Goal: Ask a question: Seek information or help from site administrators or community

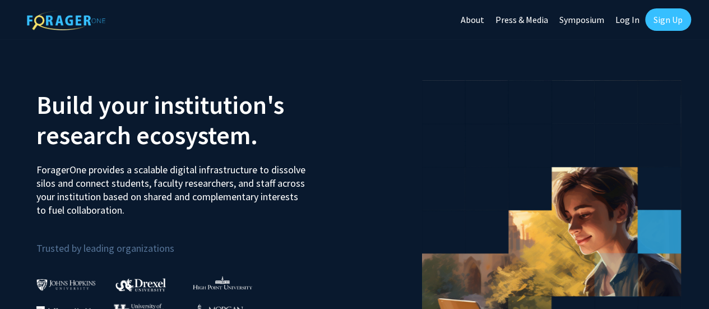
click at [625, 33] on link "Log In" at bounding box center [626, 19] width 35 height 39
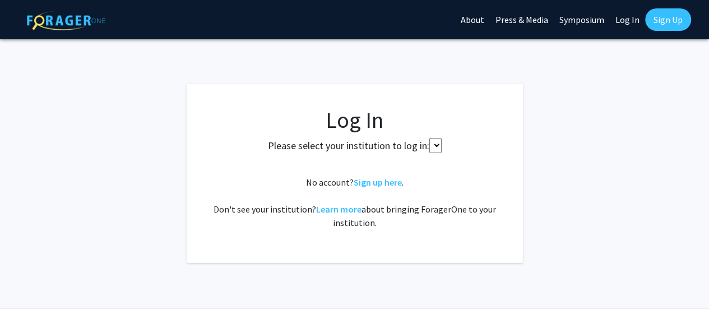
select select
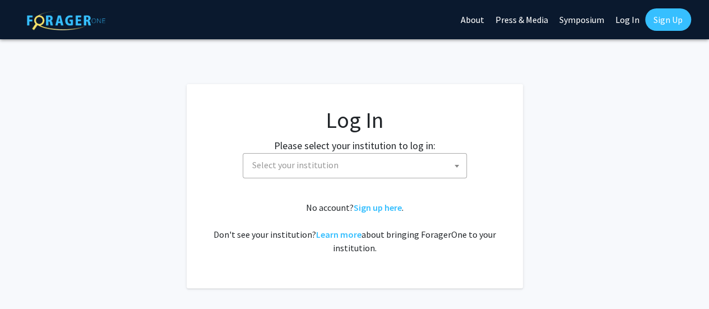
click at [627, 22] on link "Log In" at bounding box center [626, 19] width 35 height 39
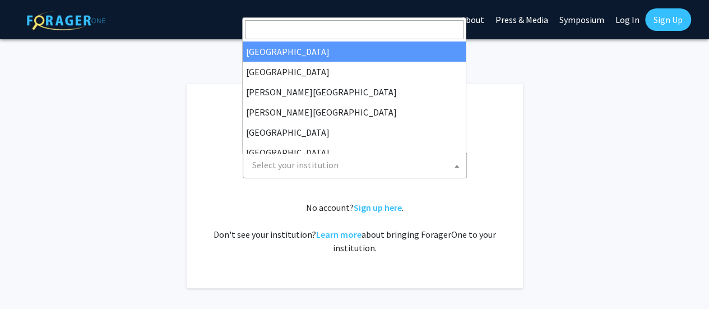
click at [359, 161] on span "Select your institution" at bounding box center [357, 164] width 218 height 23
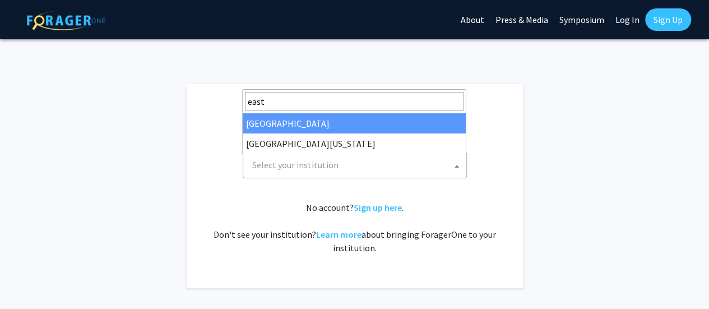
type input "east"
select select "17"
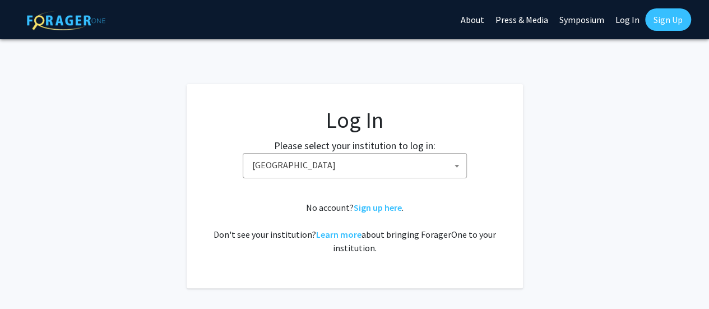
click at [345, 172] on span "[GEOGRAPHIC_DATA]" at bounding box center [357, 164] width 218 height 23
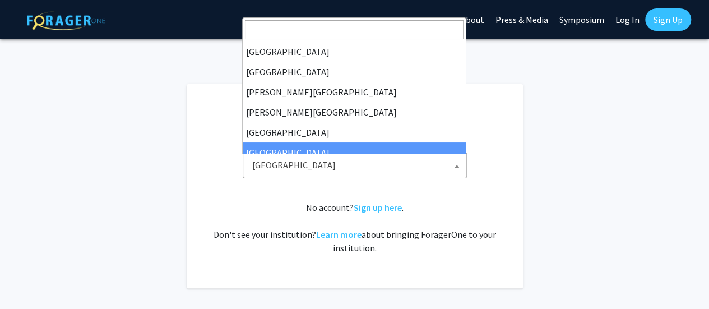
click at [283, 153] on span "[GEOGRAPHIC_DATA]" at bounding box center [355, 165] width 224 height 25
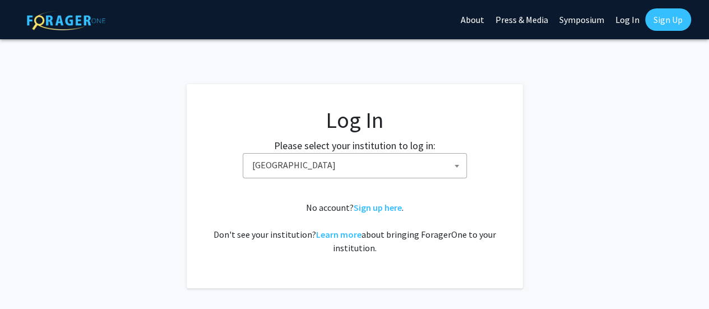
scroll to position [64, 0]
select select
click at [375, 169] on span "Select your institution" at bounding box center [357, 164] width 218 height 23
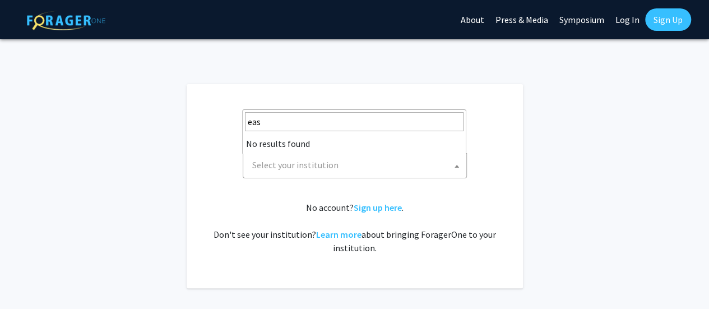
type input "east"
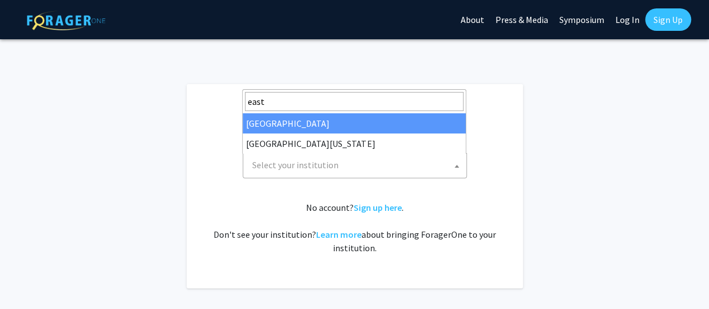
select select "17"
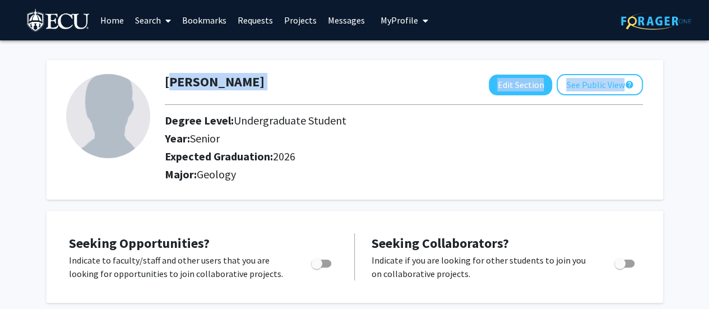
drag, startPoint x: 704, startPoint y: 62, endPoint x: 707, endPoint y: 107, distance: 45.5
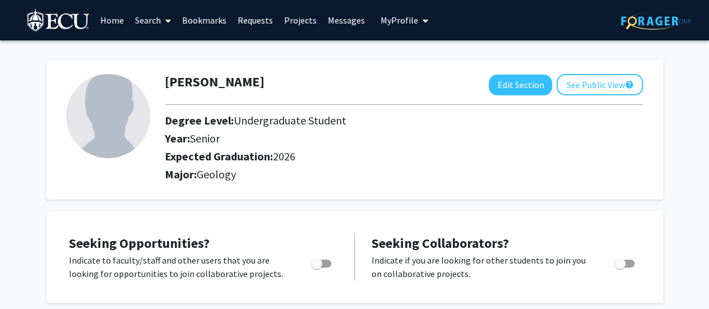
click at [157, 17] on link "Search" at bounding box center [152, 20] width 47 height 39
click at [166, 50] on span "Faculty/Staff" at bounding box center [170, 51] width 82 height 22
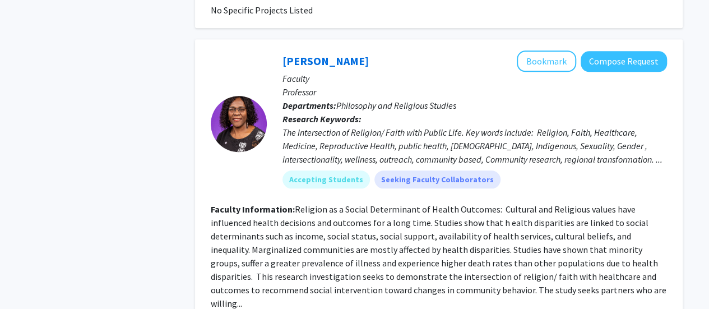
scroll to position [4904, 0]
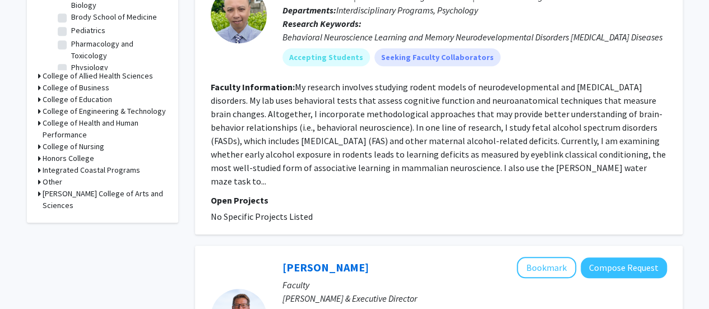
scroll to position [441, 0]
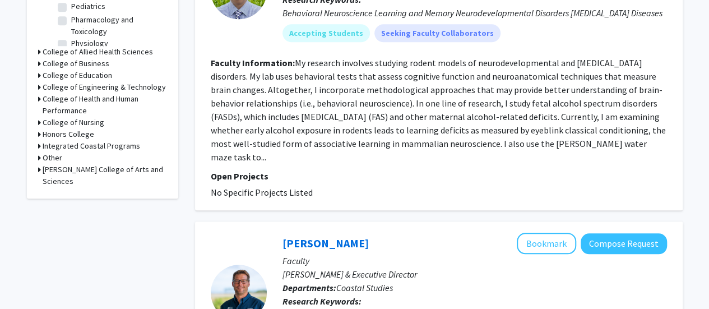
click at [44, 166] on h3 "Thomas Harriot College of Arts and Sciences" at bounding box center [105, 176] width 124 height 24
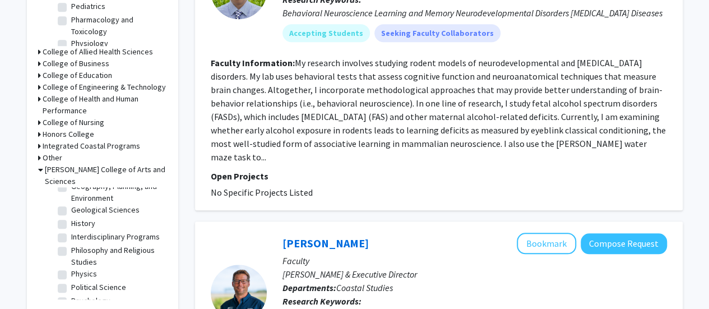
scroll to position [137, 0]
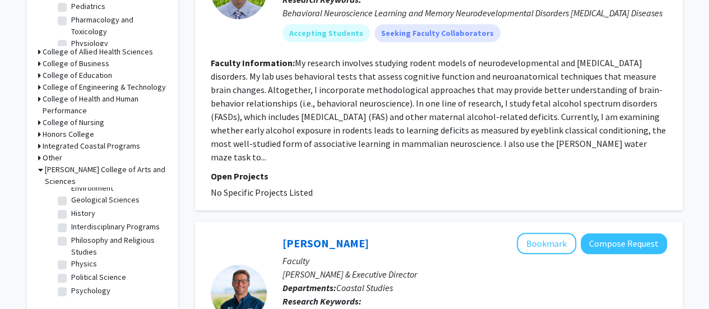
click at [99, 198] on label "Geological Sciences" at bounding box center [105, 200] width 68 height 12
click at [78, 198] on input "Geological Sciences" at bounding box center [74, 197] width 7 height 7
checkbox input "true"
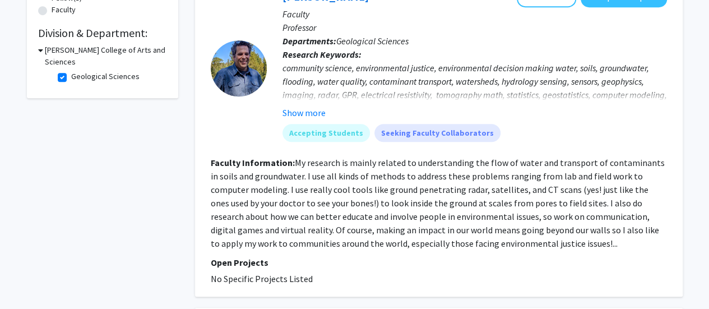
scroll to position [291, 0]
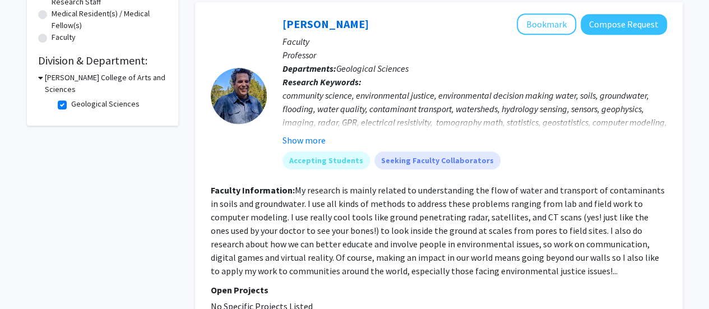
click at [71, 104] on label "Geological Sciences" at bounding box center [105, 104] width 68 height 12
click at [71, 104] on input "Geological Sciences" at bounding box center [74, 101] width 7 height 7
checkbox input "false"
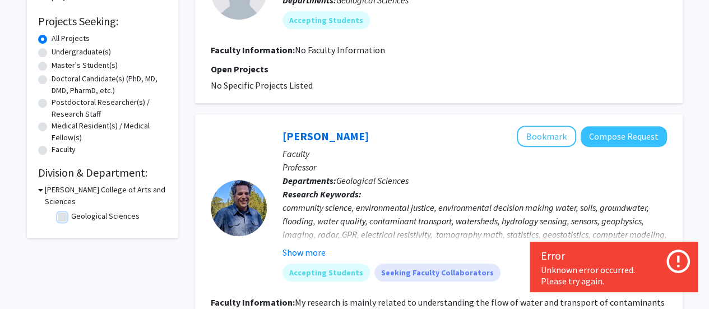
scroll to position [177, 0]
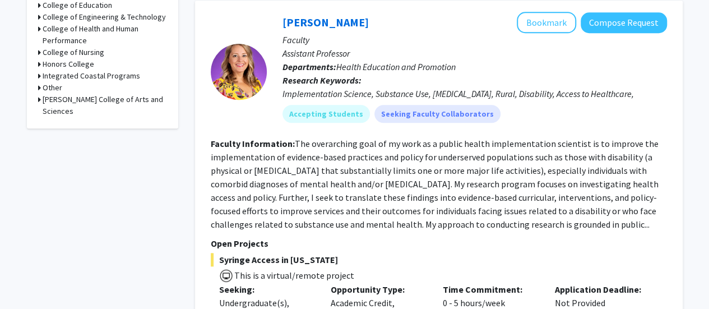
scroll to position [464, 0]
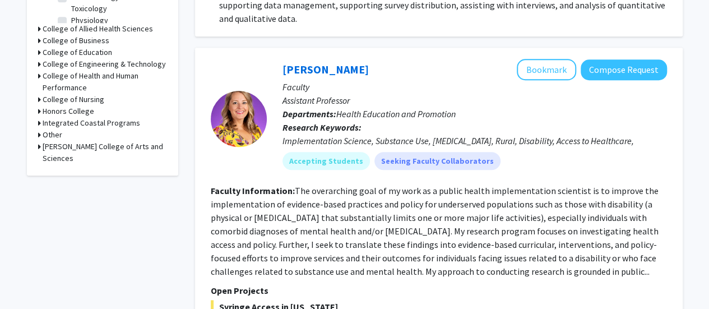
click at [40, 144] on div "Thomas Harriot College of Arts and Sciences" at bounding box center [102, 153] width 129 height 24
click at [39, 150] on icon at bounding box center [39, 147] width 3 height 12
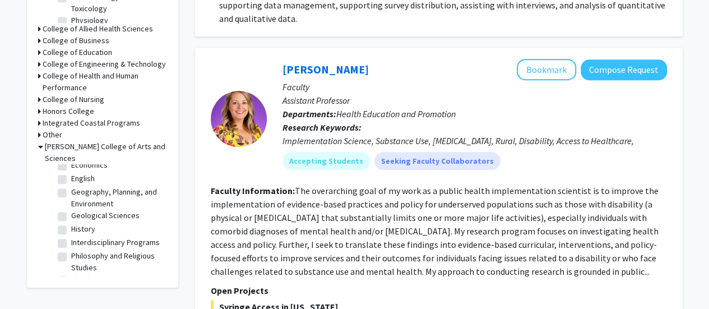
scroll to position [101, 0]
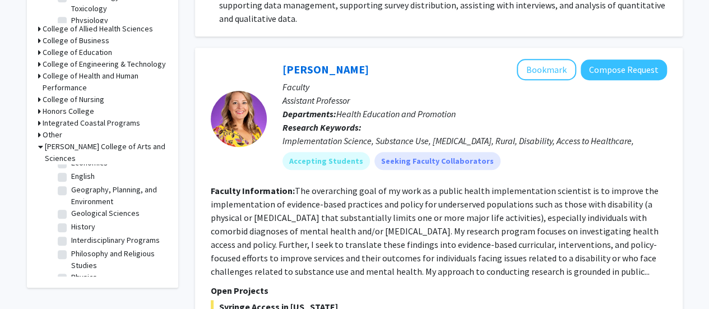
click at [67, 193] on fg-checkbox "Geography, Planning, and Environment Geography, Planning, and Environment" at bounding box center [111, 196] width 106 height 24
click at [71, 193] on label "Geography, Planning, and Environment" at bounding box center [117, 196] width 93 height 24
click at [71, 191] on input "Geography, Planning, and Environment" at bounding box center [74, 187] width 7 height 7
checkbox input "true"
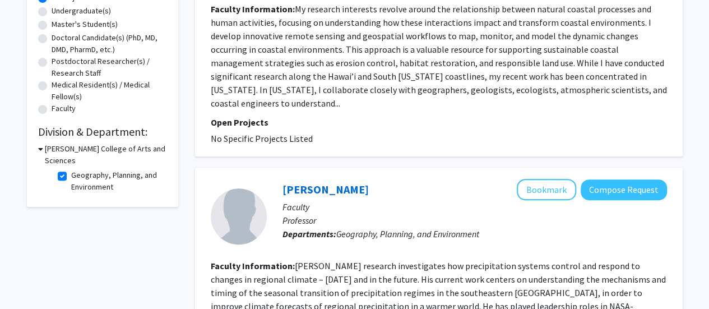
scroll to position [245, 0]
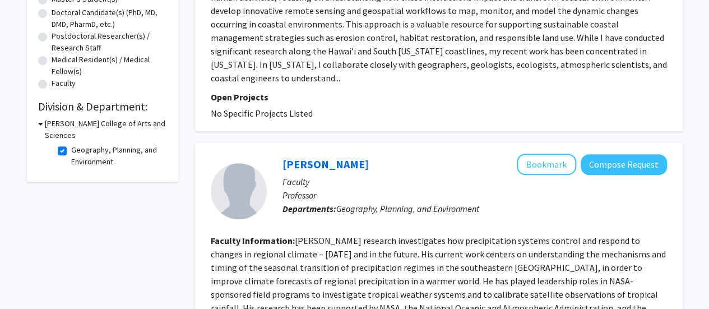
click at [71, 150] on label "Geography, Planning, and Environment" at bounding box center [117, 156] width 93 height 24
click at [71, 150] on input "Geography, Planning, and Environment" at bounding box center [74, 147] width 7 height 7
checkbox input "false"
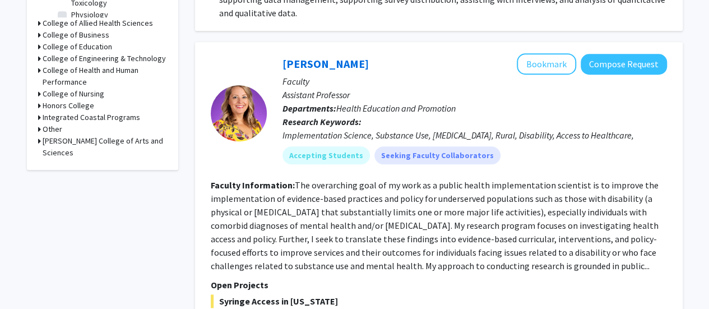
scroll to position [388, 0]
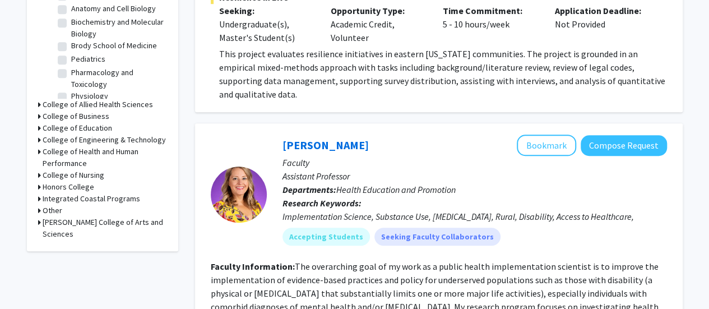
click at [91, 224] on h3 "Thomas Harriot College of Arts and Sciences" at bounding box center [105, 228] width 124 height 24
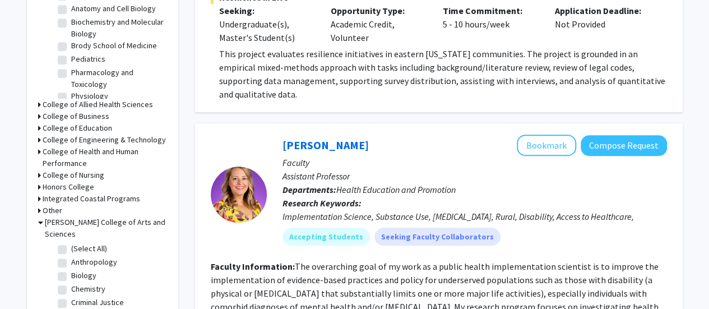
click at [71, 249] on label "(Select All)" at bounding box center [89, 249] width 36 height 12
click at [71, 249] on input "(Select All)" at bounding box center [74, 246] width 7 height 7
checkbox input "true"
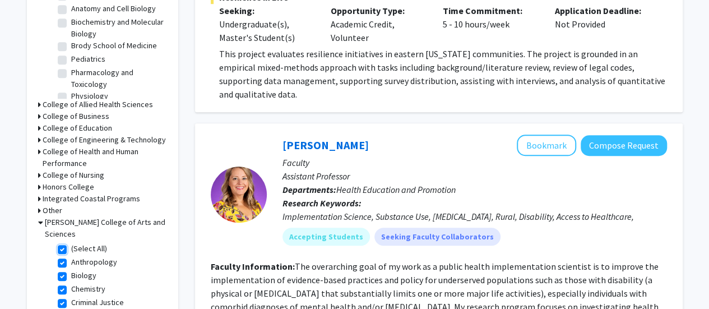
checkbox input "true"
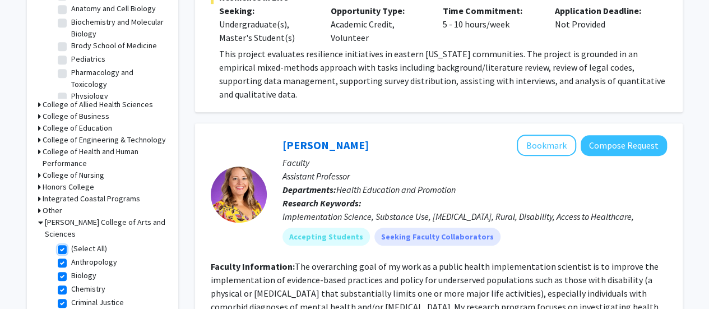
checkbox input "true"
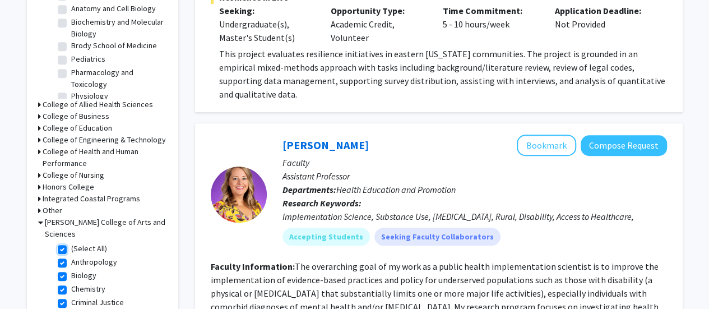
checkbox input "true"
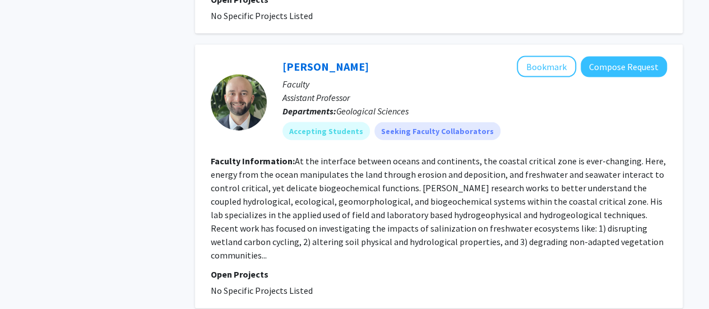
scroll to position [1185, 0]
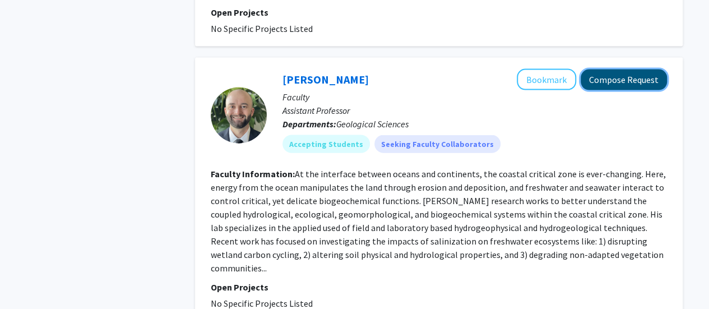
click at [590, 77] on button "Compose Request" at bounding box center [623, 79] width 86 height 21
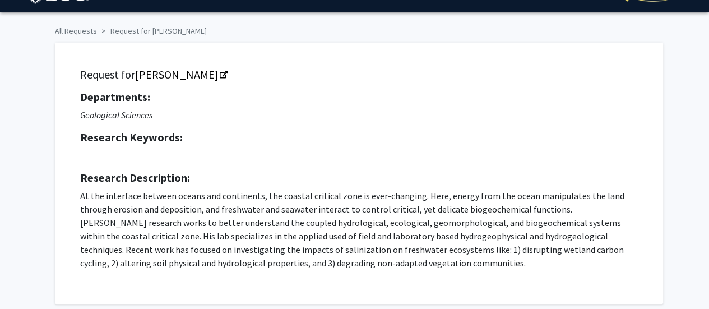
scroll to position [30, 0]
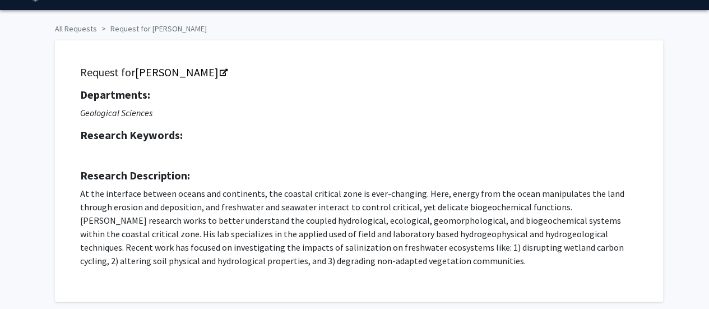
drag, startPoint x: 342, startPoint y: 250, endPoint x: 188, endPoint y: 125, distance: 197.9
click at [188, 125] on div "Departments: Geological Sciences Research Keywords: Research Description: At th…" at bounding box center [358, 177] width 557 height 179
click at [236, 86] on div "Request for Matt Sirianni Departments: Geological Sciences Research Keywords: R…" at bounding box center [359, 170] width 580 height 233
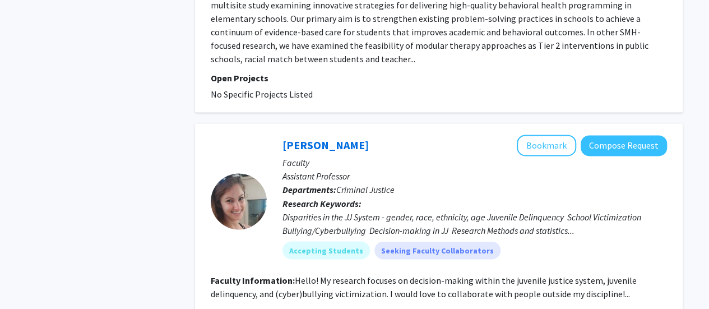
scroll to position [3080, 0]
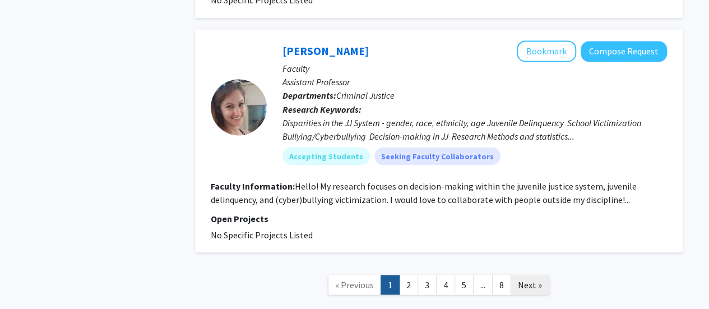
click at [543, 274] on link "Next »" at bounding box center [529, 284] width 39 height 20
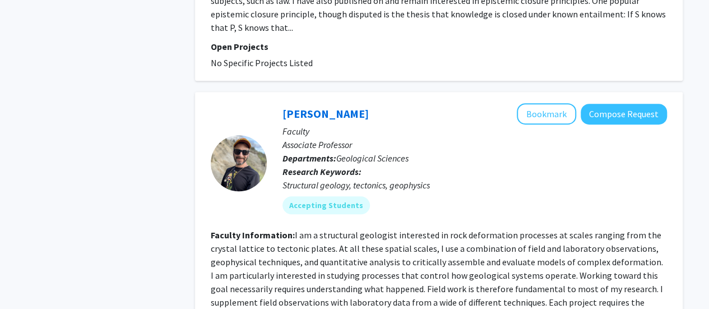
scroll to position [2581, 0]
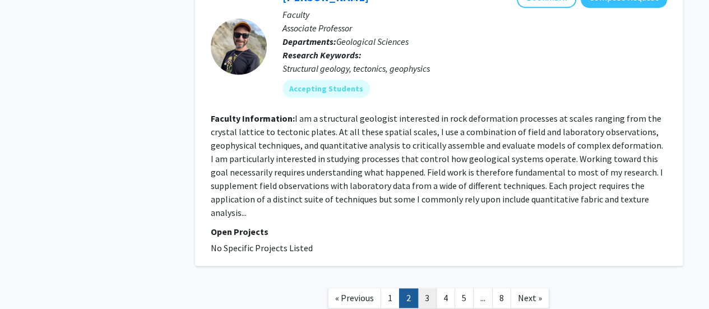
click at [431, 288] on link "3" at bounding box center [426, 298] width 19 height 20
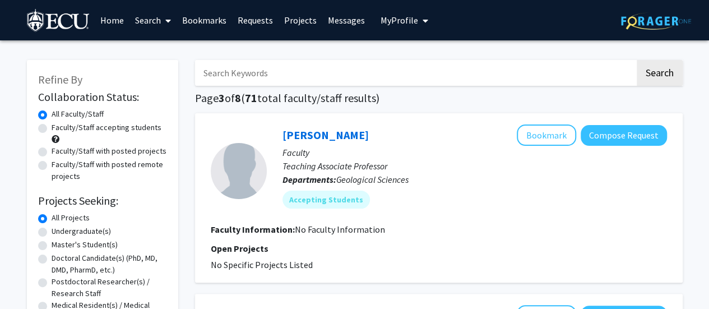
drag, startPoint x: 701, startPoint y: 54, endPoint x: 702, endPoint y: 78, distance: 24.1
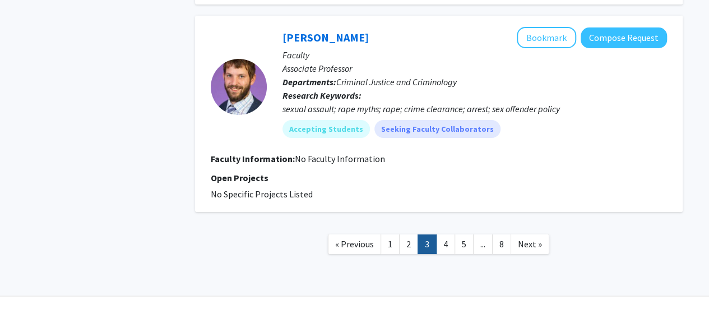
scroll to position [2083, 0]
